Goal: Task Accomplishment & Management: Complete application form

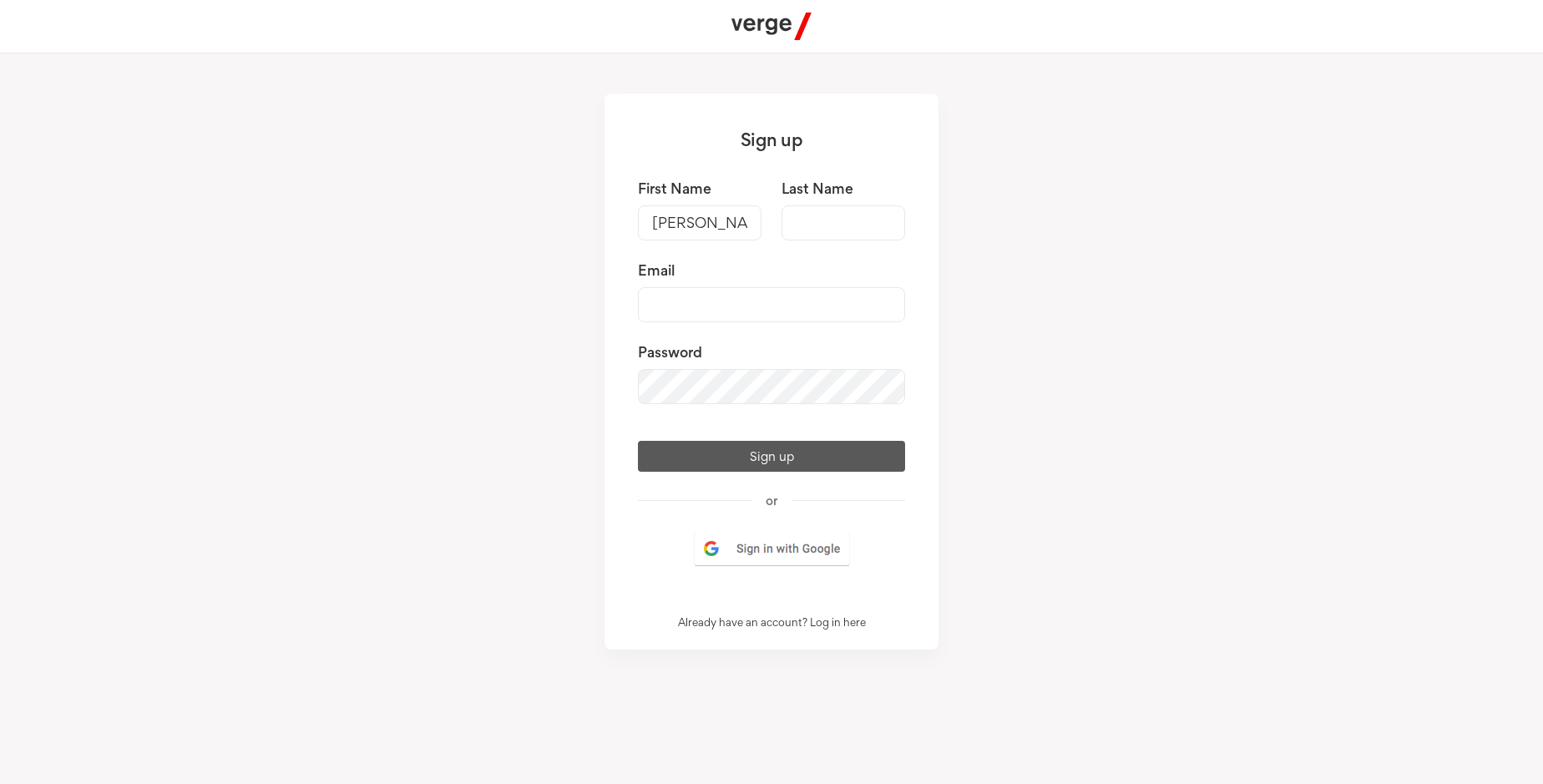
click at [843, 223] on input "Last Name" at bounding box center [844, 223] width 124 height 35
type input "[PERSON_NAME]"
click at [772, 304] on input "Email" at bounding box center [772, 304] width 268 height 35
type input "[EMAIL_ADDRESS][DOMAIN_NAME]"
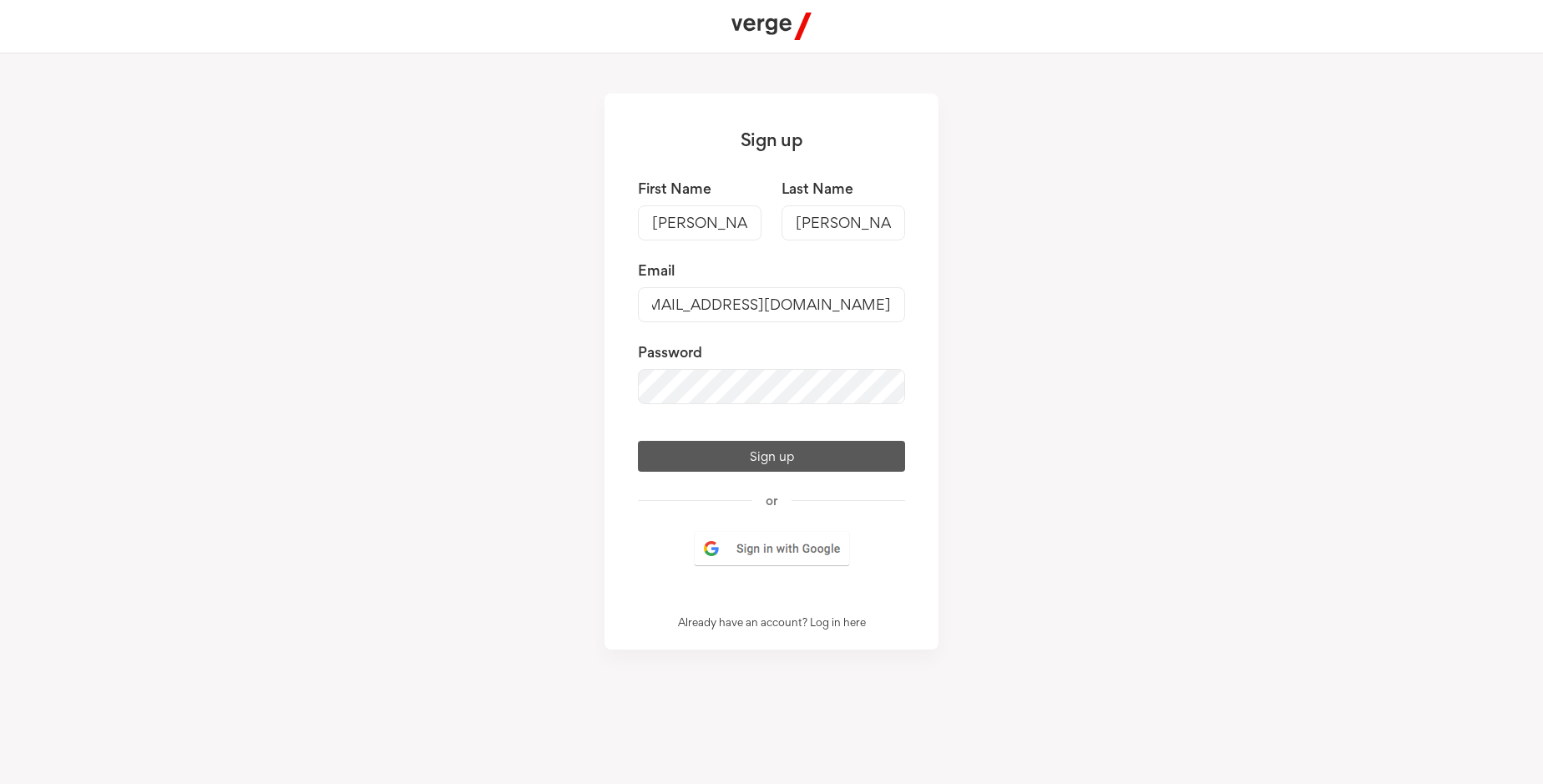
scroll to position [0, 0]
click at [772, 471] on button "Sign up" at bounding box center [772, 456] width 268 height 31
